Goal: Task Accomplishment & Management: Manage account settings

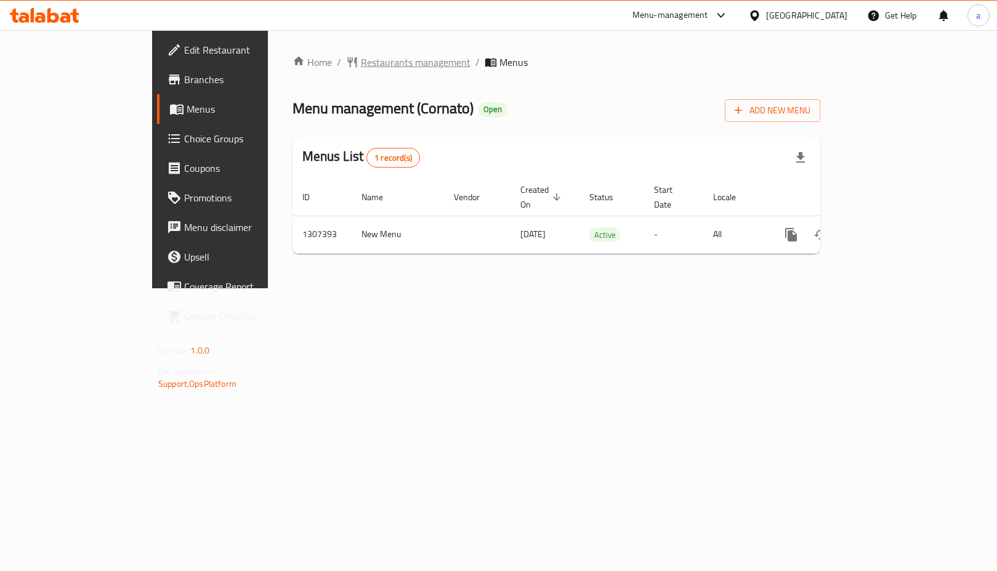
click at [361, 66] on span "Restaurants management" at bounding box center [416, 62] width 110 height 15
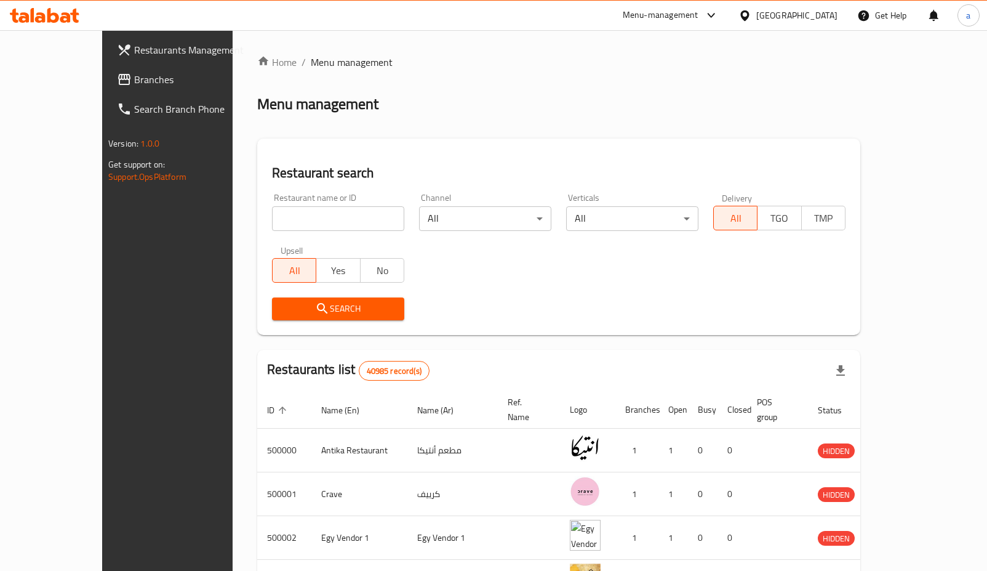
click at [134, 83] on span "Branches" at bounding box center [195, 79] width 123 height 15
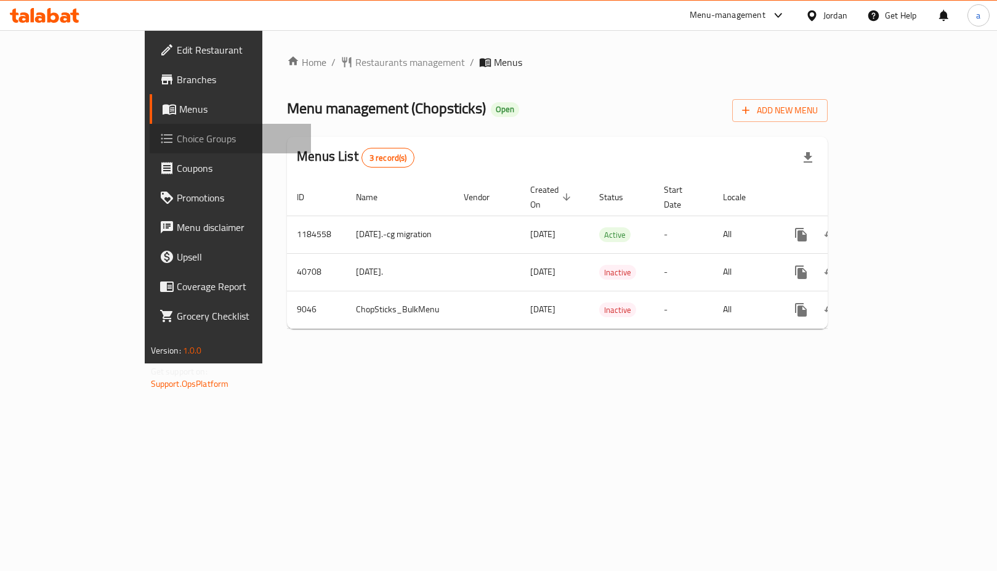
click at [177, 145] on span "Choice Groups" at bounding box center [239, 138] width 124 height 15
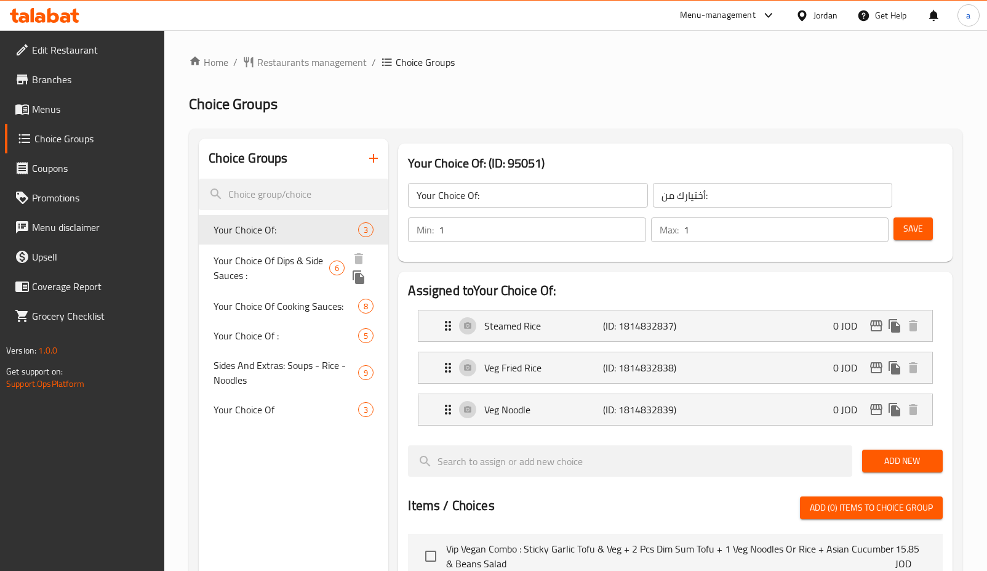
click at [245, 275] on span "Your Choice Of Dips & Side Sauces :" at bounding box center [272, 268] width 116 height 30
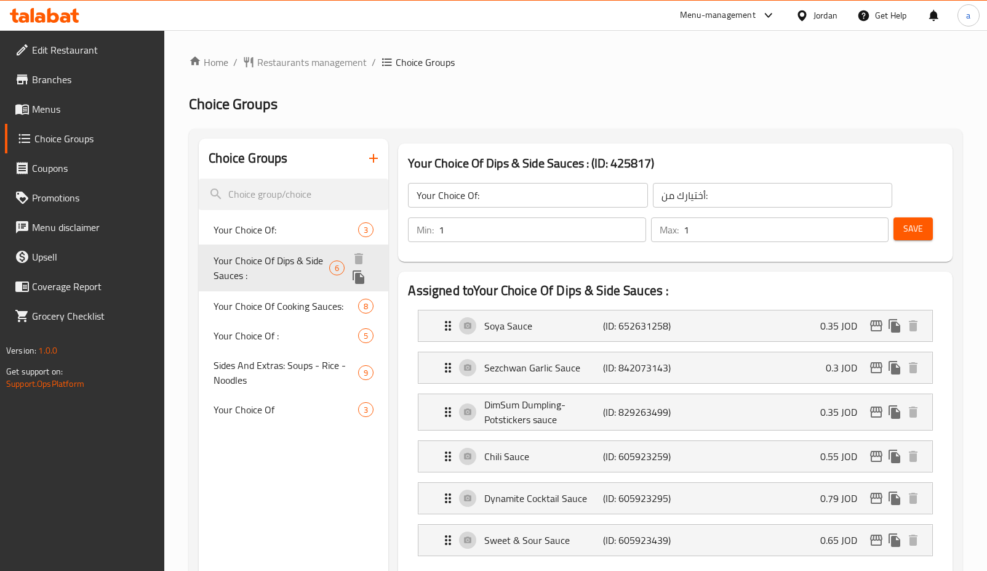
type input "Your Choice Of Dips & Side Sauces :"
type input "اختيارك من [DEMOGRAPHIC_DATA] والغموس:"
type input "0"
click at [538, 257] on div "Your Choice Of Dips & Side Sauces : (ID: 425817) Your Choice Of Dips & Side Sau…" at bounding box center [675, 202] width 554 height 118
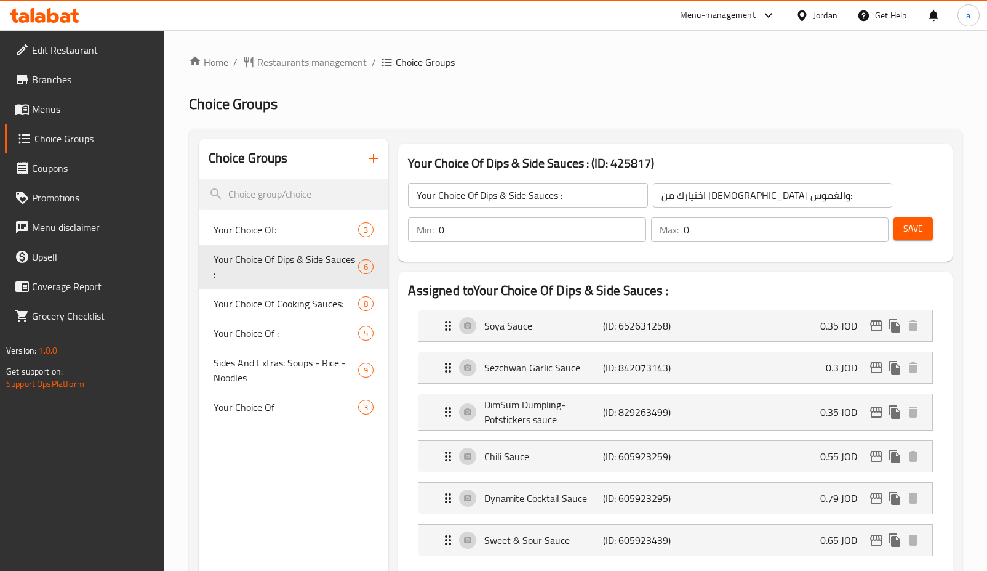
click at [538, 257] on div "Your Choice Of Dips & Side Sauces : (ID: 425817) Your Choice Of Dips & Side Sau…" at bounding box center [675, 202] width 554 height 118
click at [329, 67] on span "Restaurants management" at bounding box center [312, 62] width 110 height 15
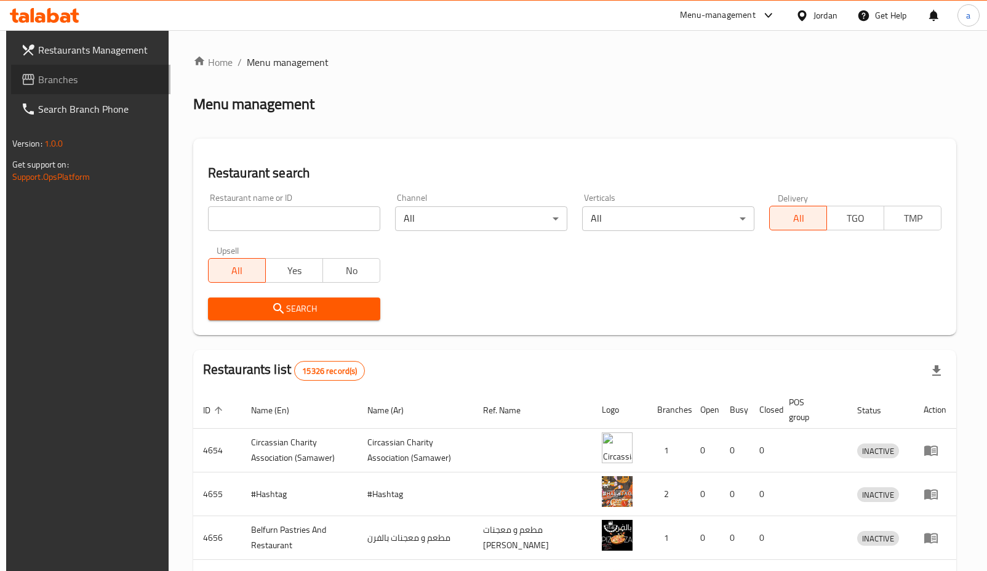
click at [89, 84] on span "Branches" at bounding box center [99, 79] width 123 height 15
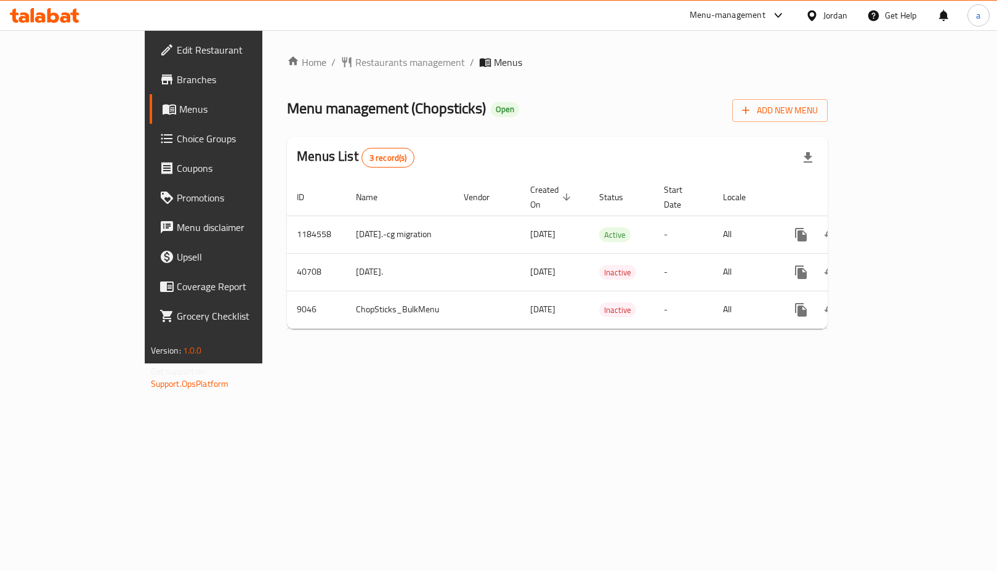
click at [177, 145] on span "Choice Groups" at bounding box center [239, 138] width 124 height 15
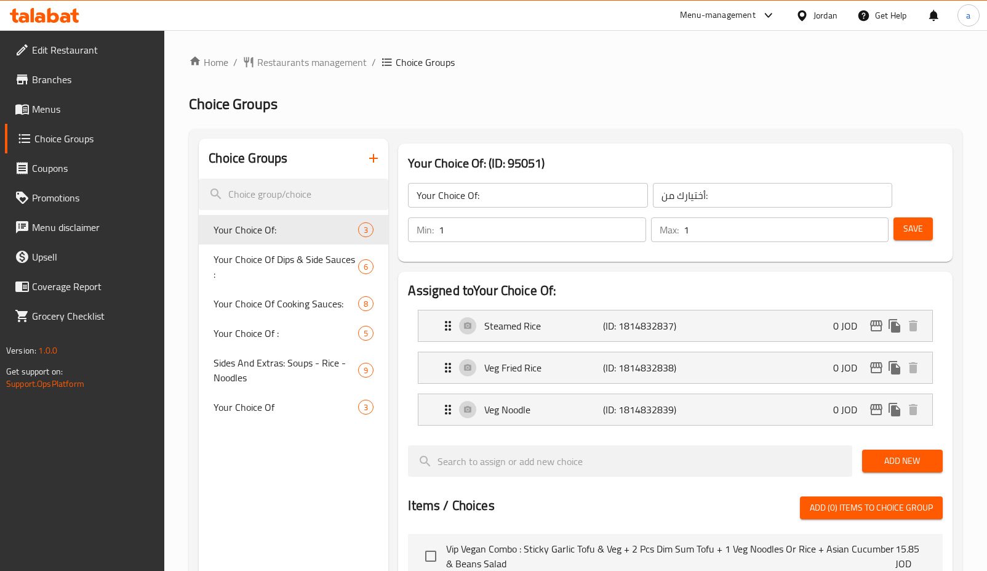
click at [288, 262] on div "Home / Restaurants management / Choice Groups Choice Groups Choice Groups Your …" at bounding box center [576, 518] width 774 height 927
click at [289, 264] on span "Your Choice Of Dips & Side Sauces :" at bounding box center [272, 268] width 116 height 30
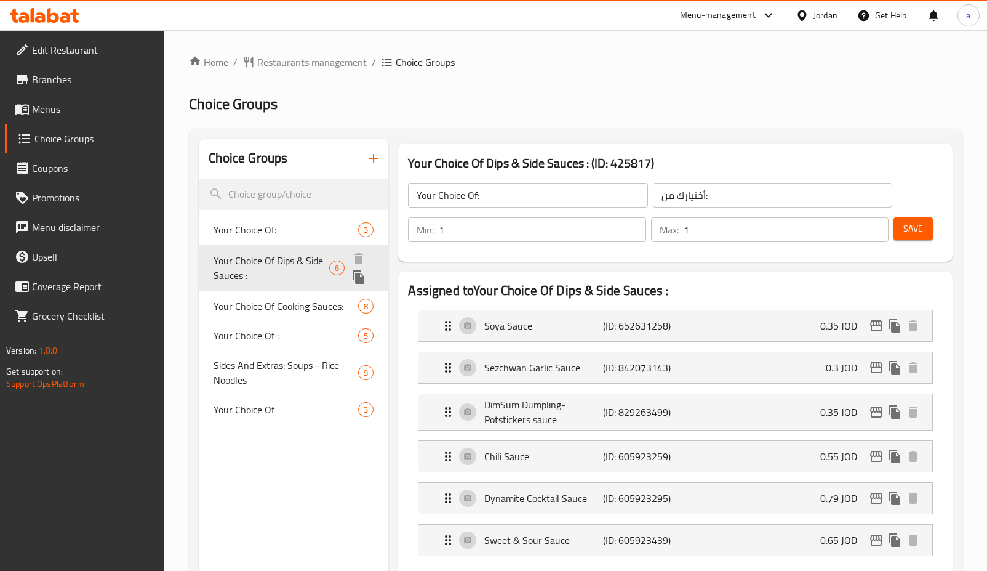
type input "Your Choice Of Dips & Side Sauces :"
type input "اختيارك من [DEMOGRAPHIC_DATA] والغموس:"
type input "0"
